Goal: Information Seeking & Learning: Understand process/instructions

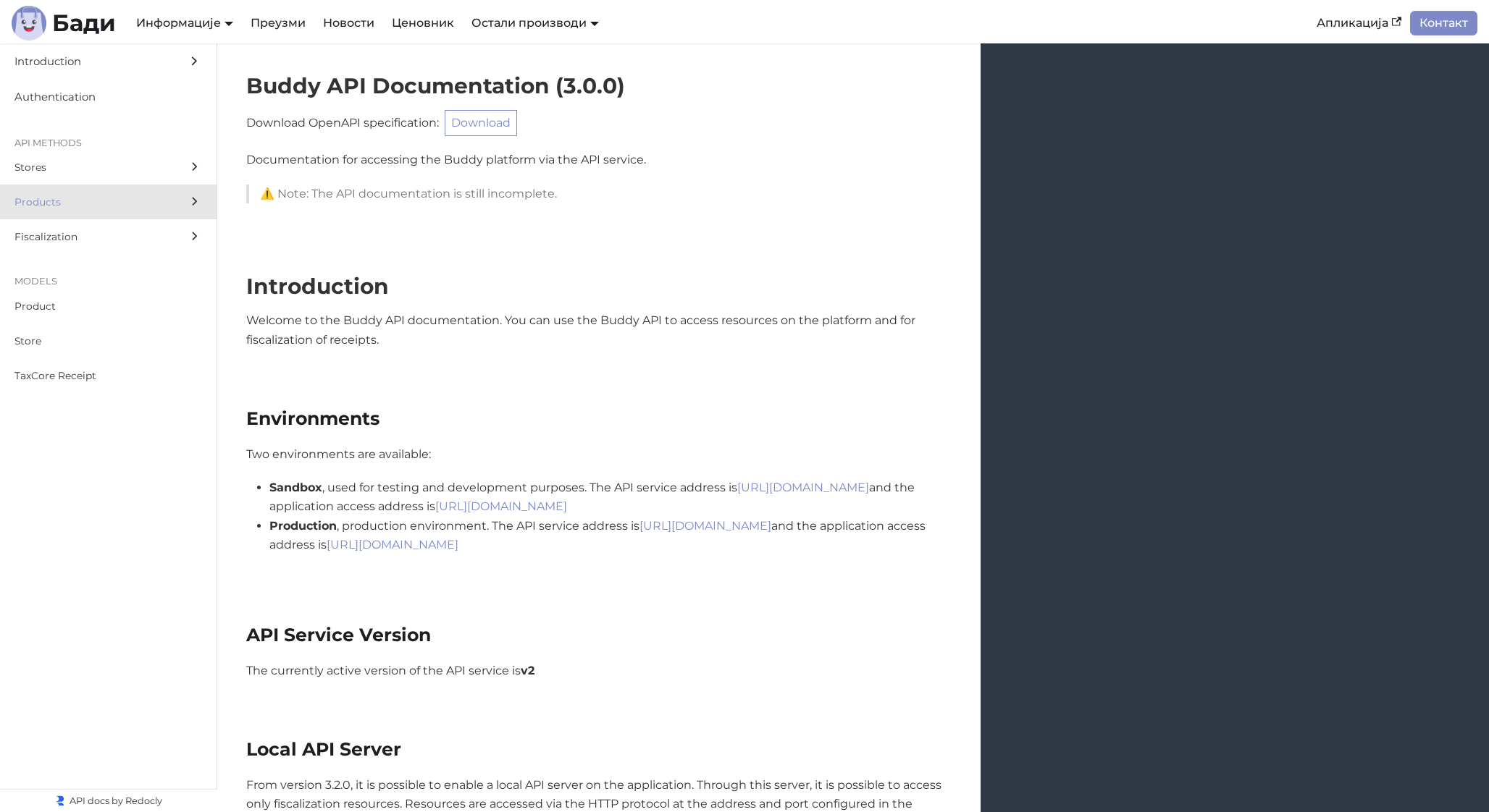
click at [124, 196] on span "Products" at bounding box center [95, 201] width 160 height 16
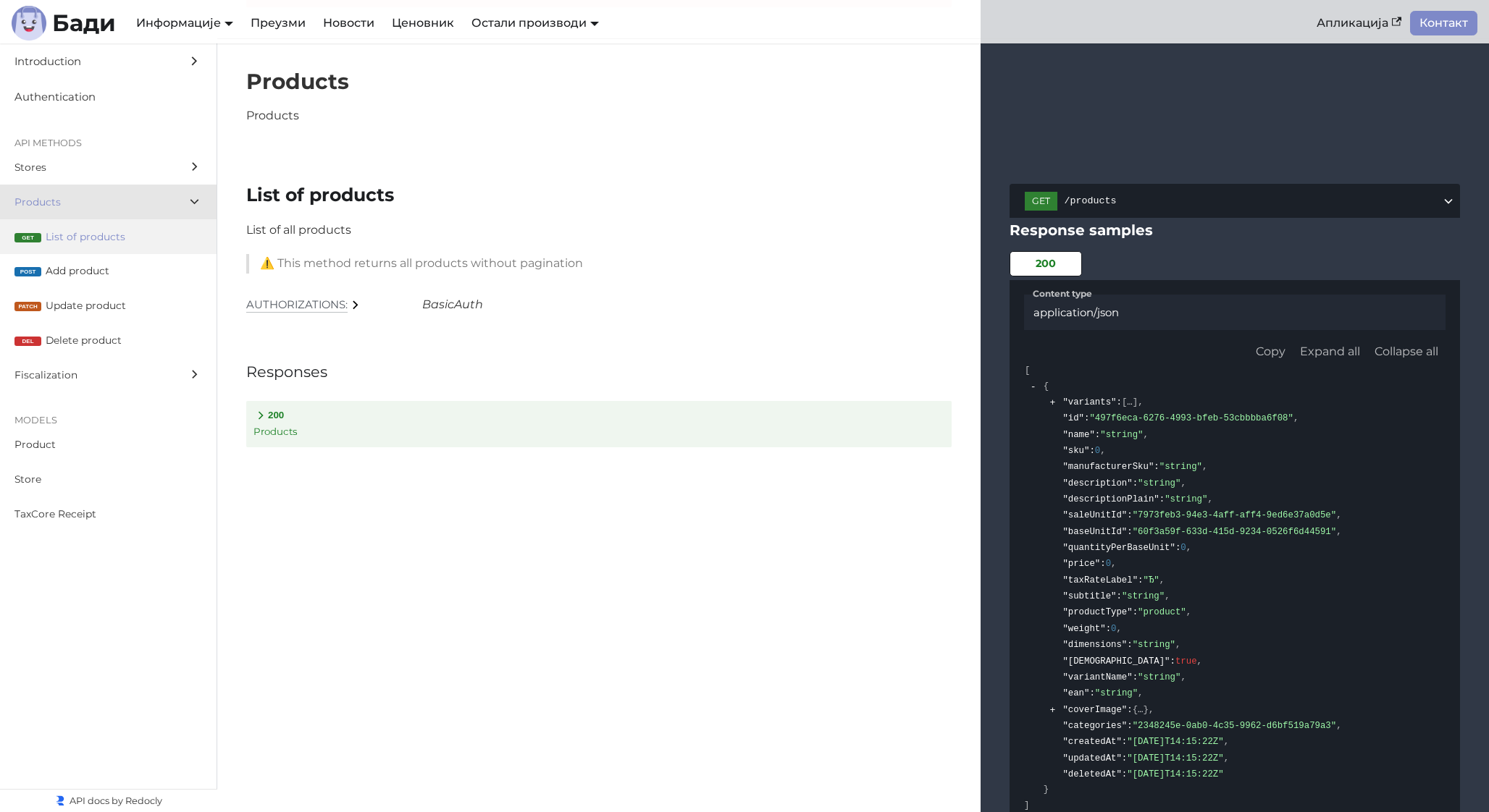
click at [131, 229] on span "List of products" at bounding box center [124, 236] width 156 height 16
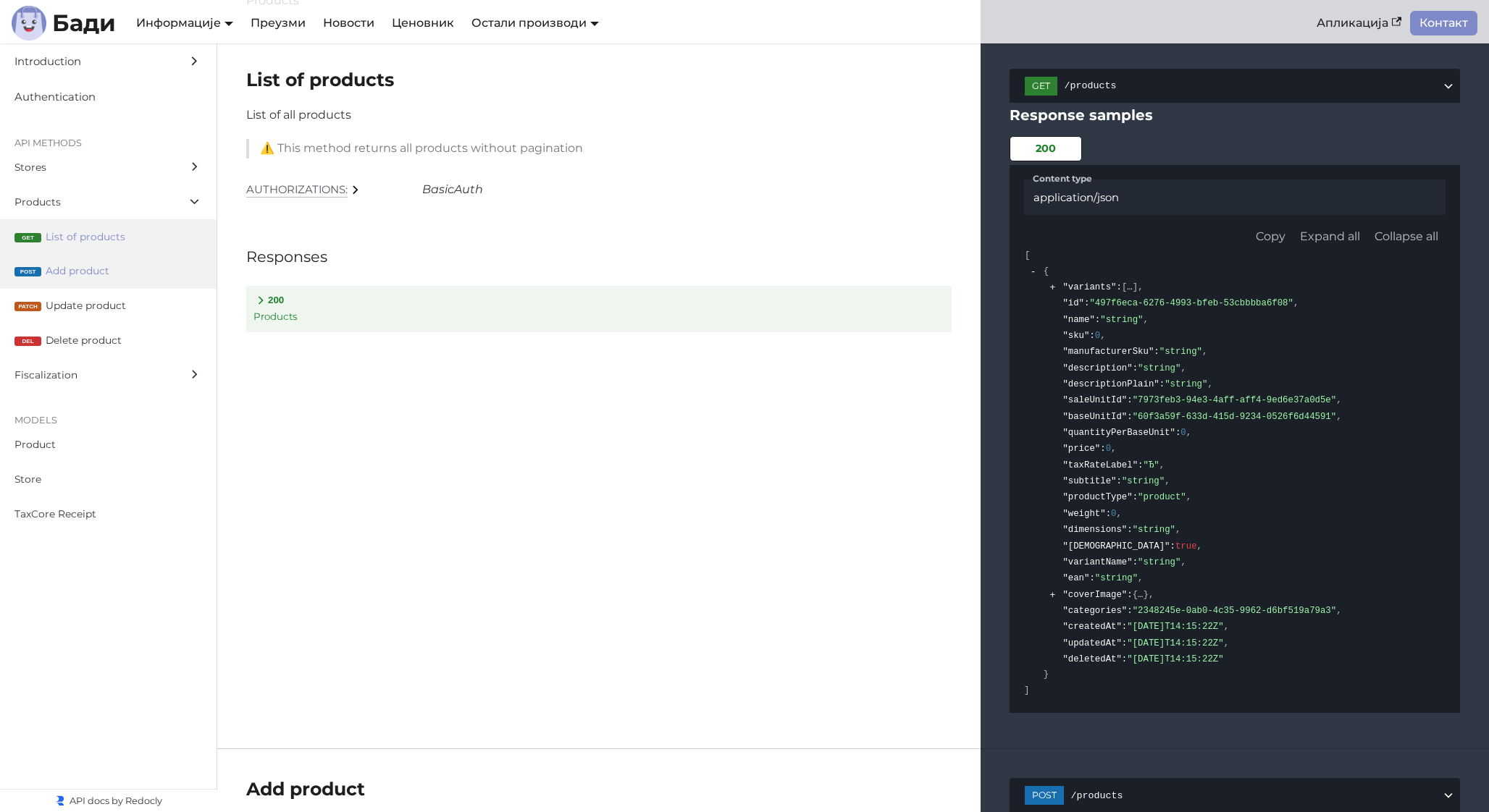
click at [132, 260] on label "post Add product" at bounding box center [108, 271] width 216 height 35
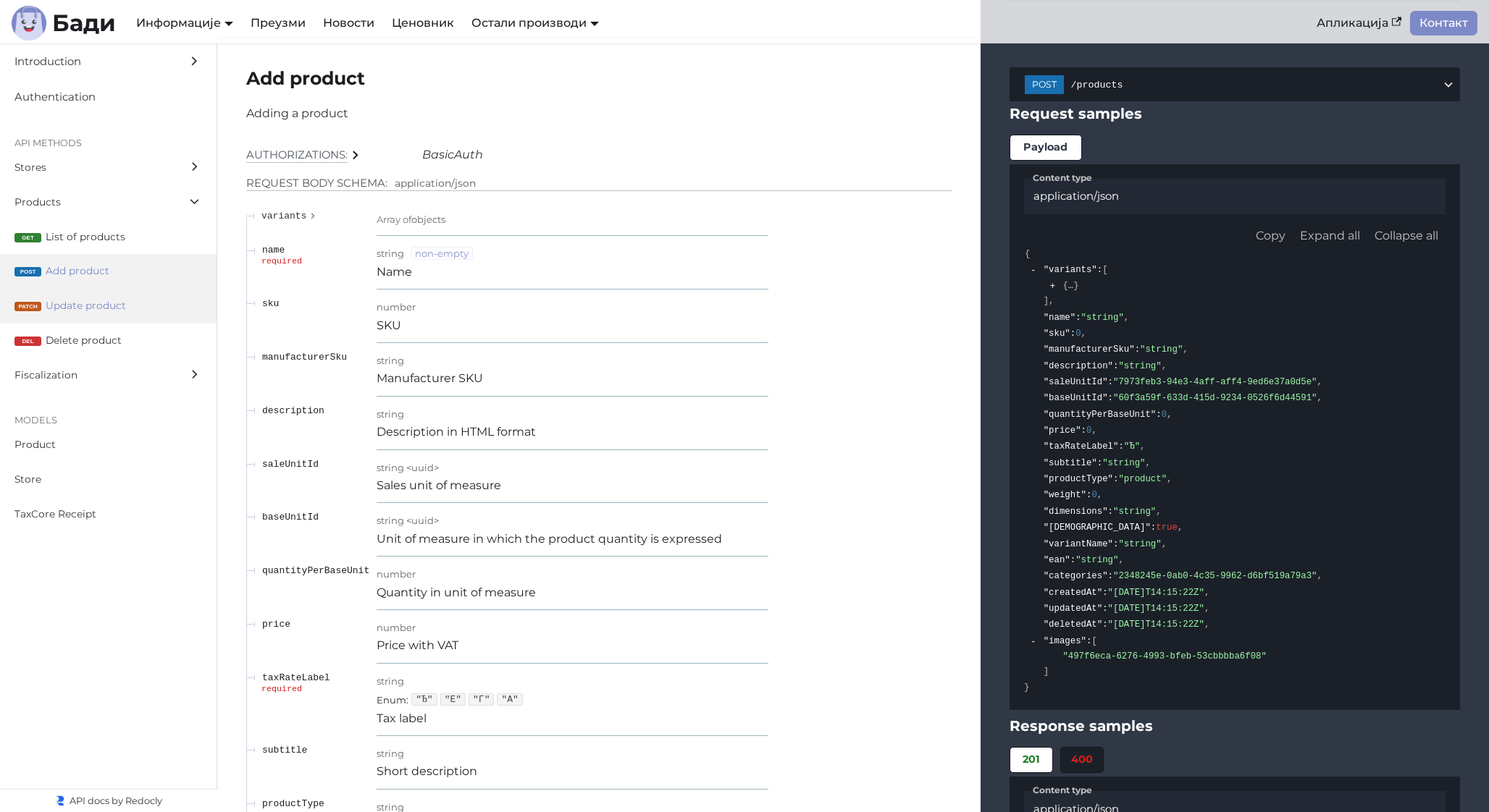
click at [131, 289] on label "patch Update product" at bounding box center [108, 306] width 216 height 35
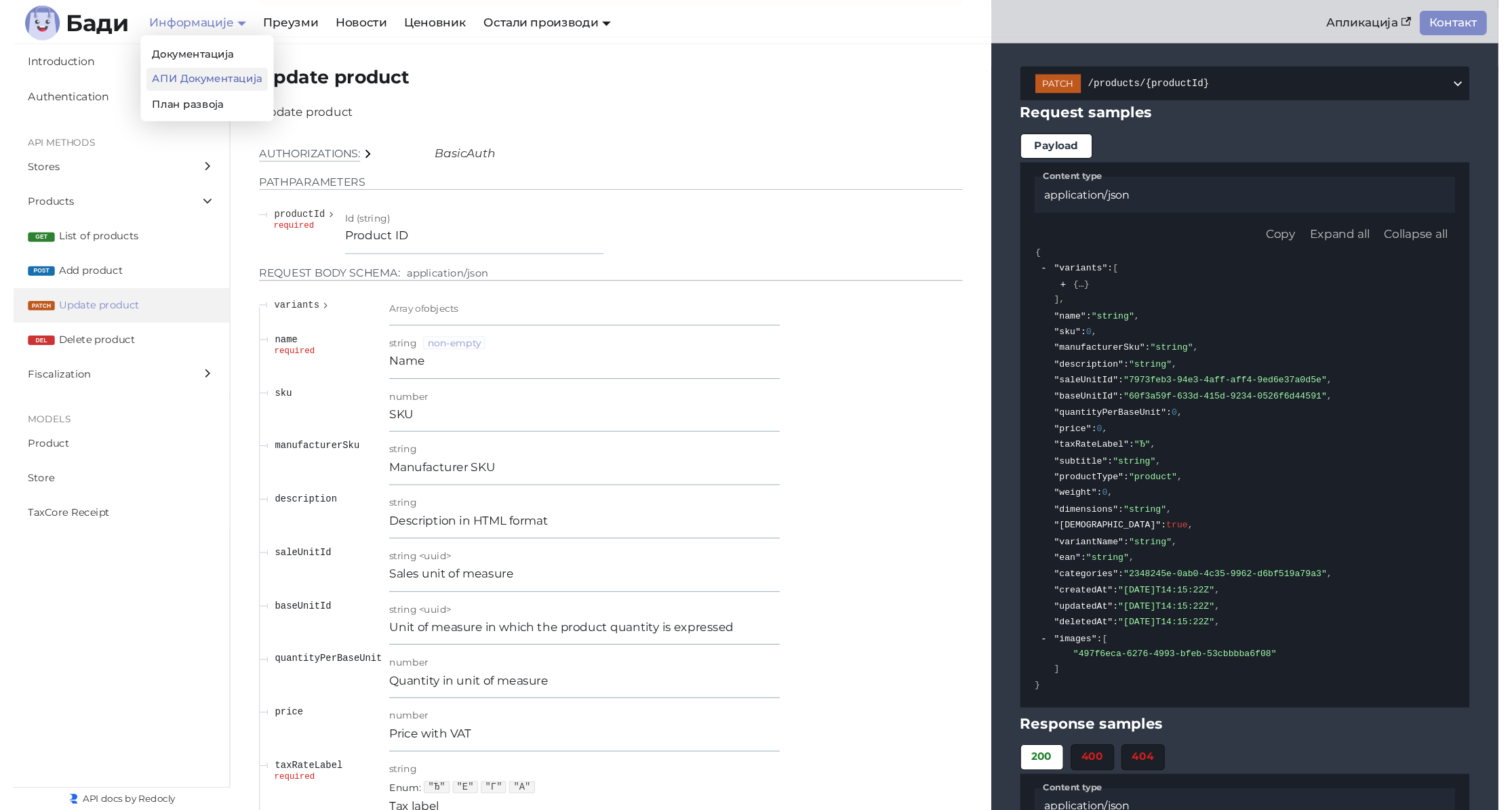
scroll to position [7817, 0]
